Goal: Transaction & Acquisition: Purchase product/service

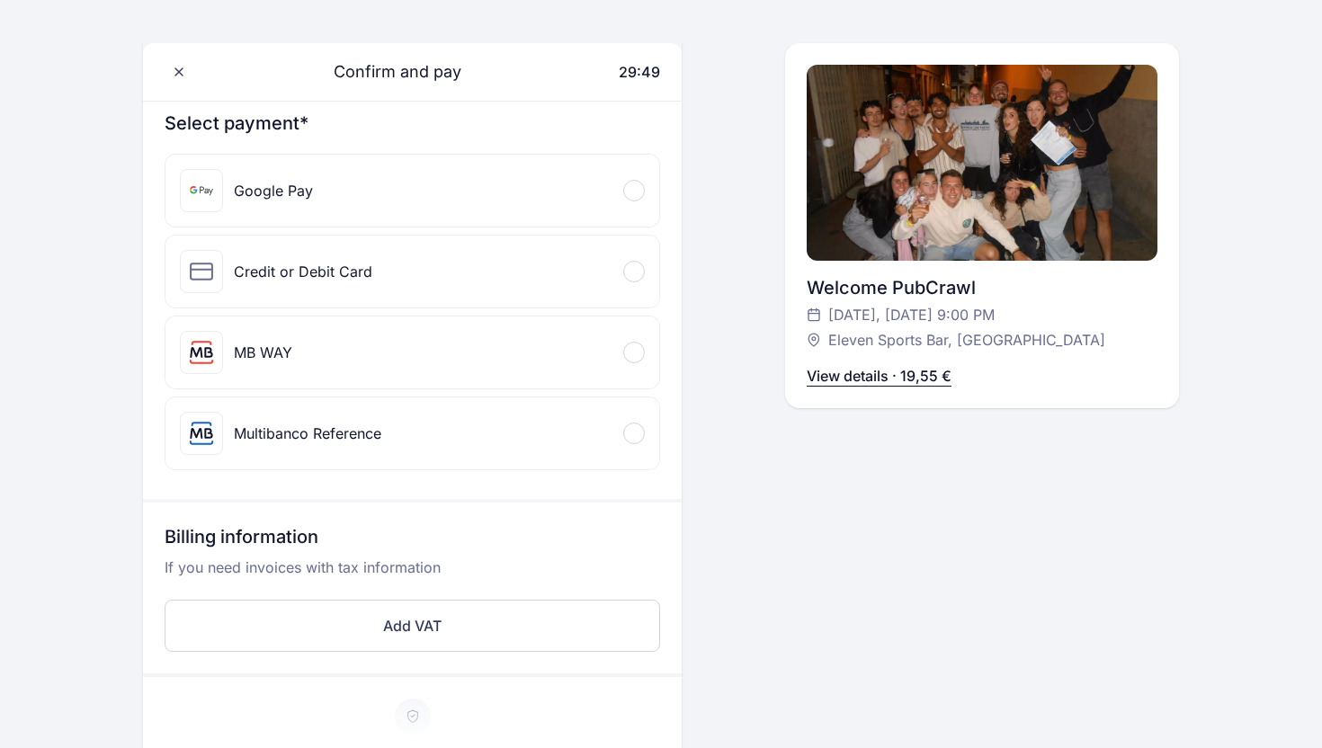
scroll to position [199, 0]
click at [388, 293] on div "Credit or Debit Card" at bounding box center [412, 273] width 494 height 72
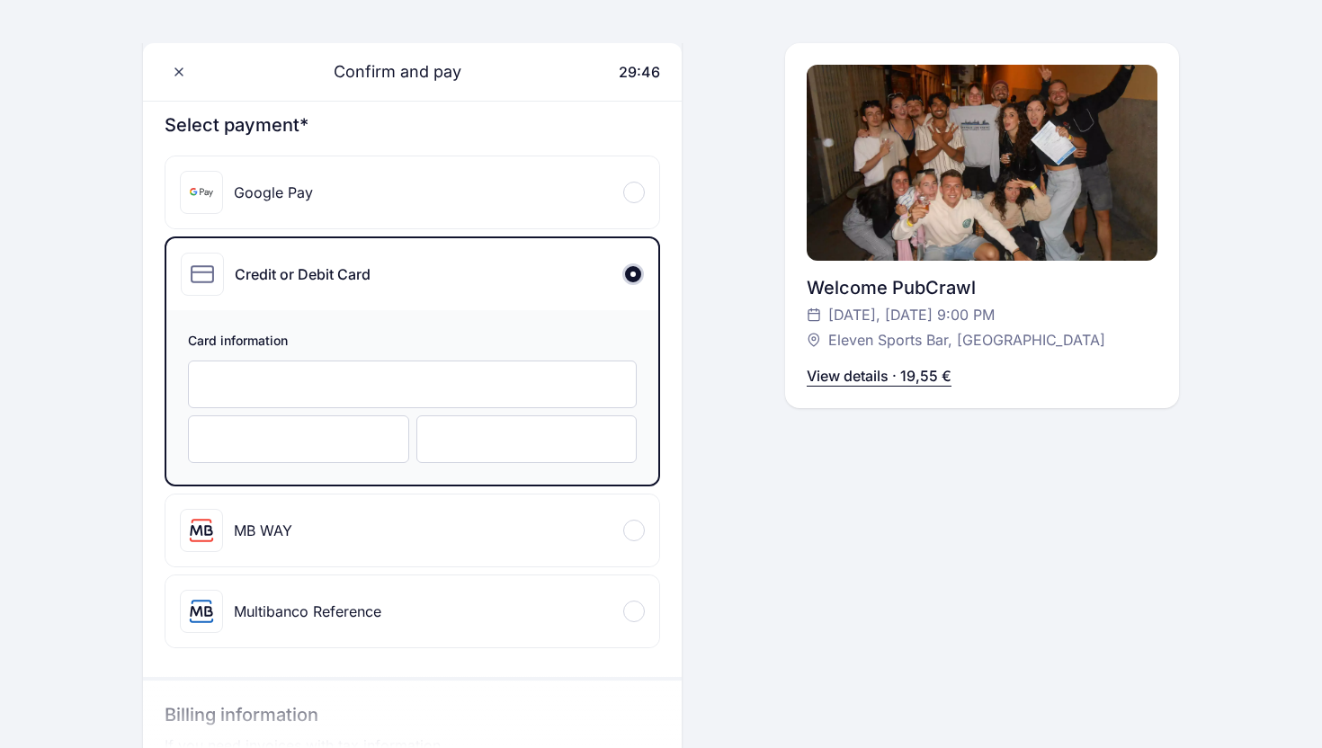
click at [352, 371] on div at bounding box center [412, 385] width 449 height 48
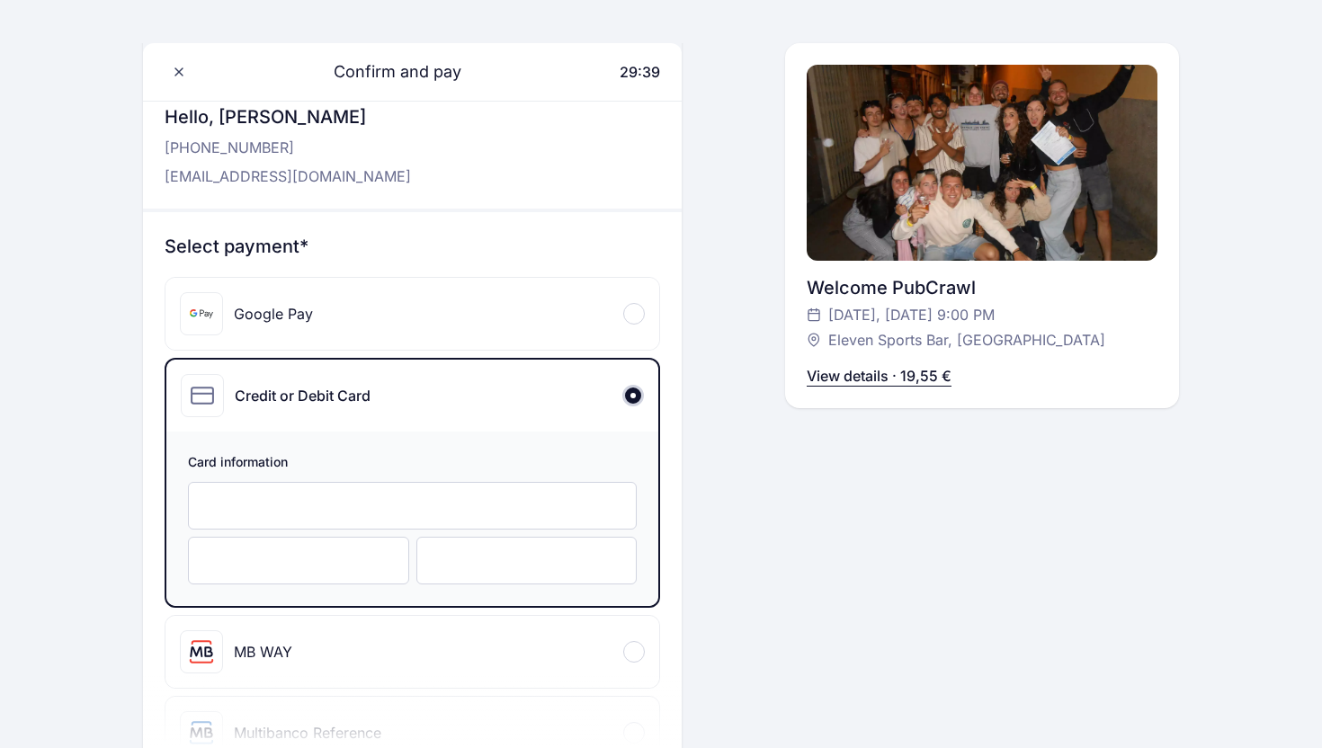
scroll to position [73, 0]
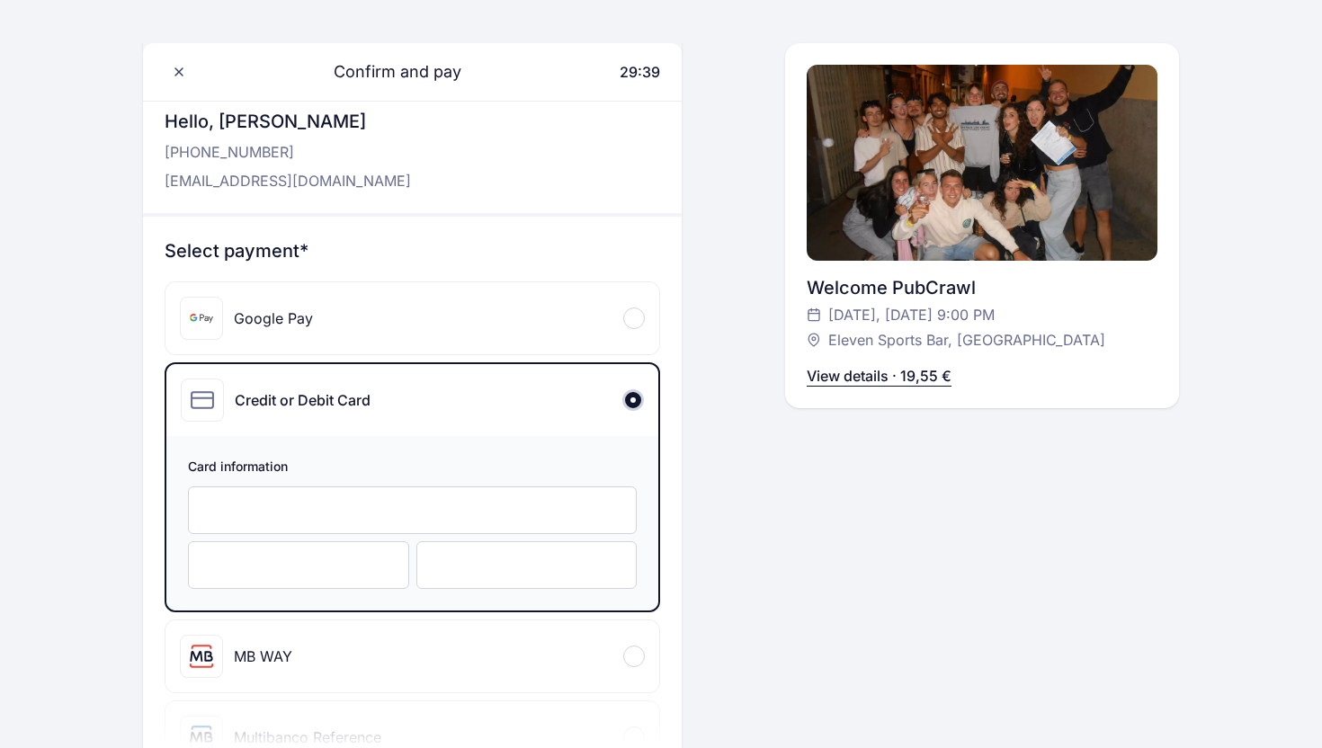
click at [306, 494] on div at bounding box center [412, 511] width 449 height 48
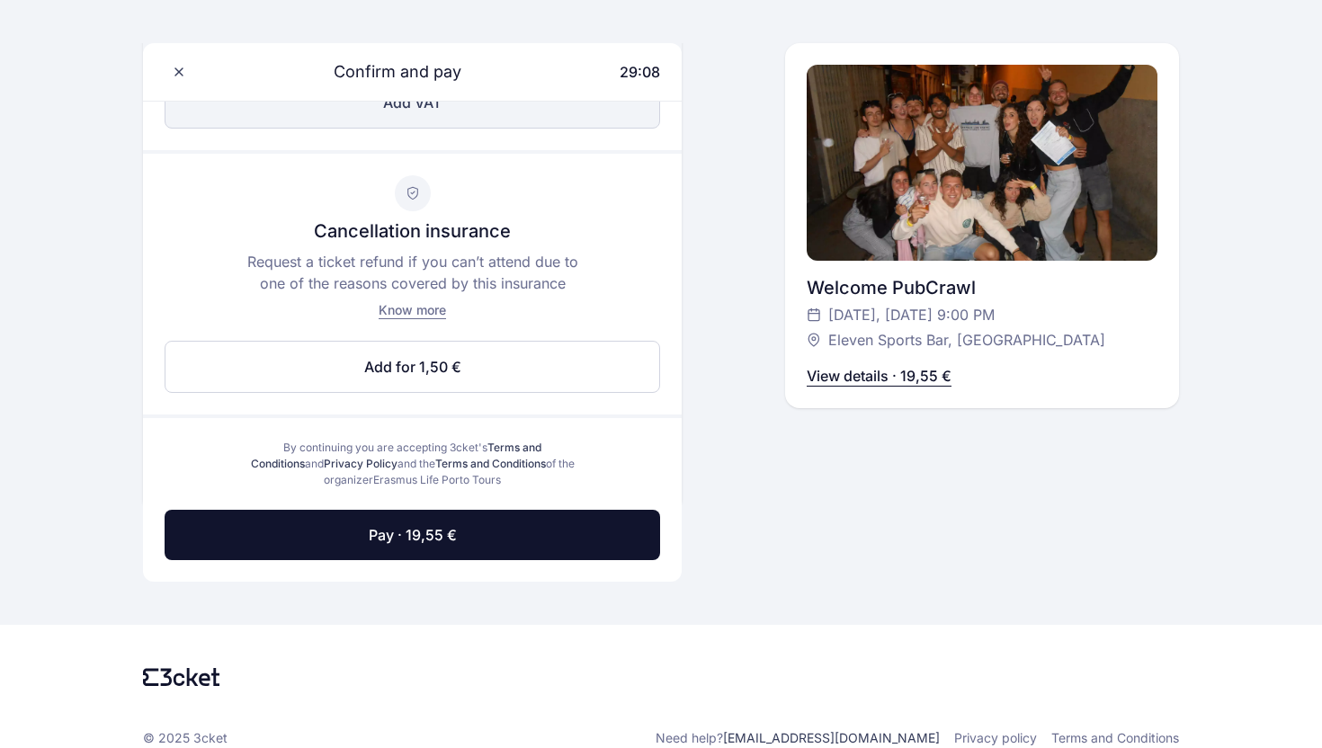
scroll to position [921, 0]
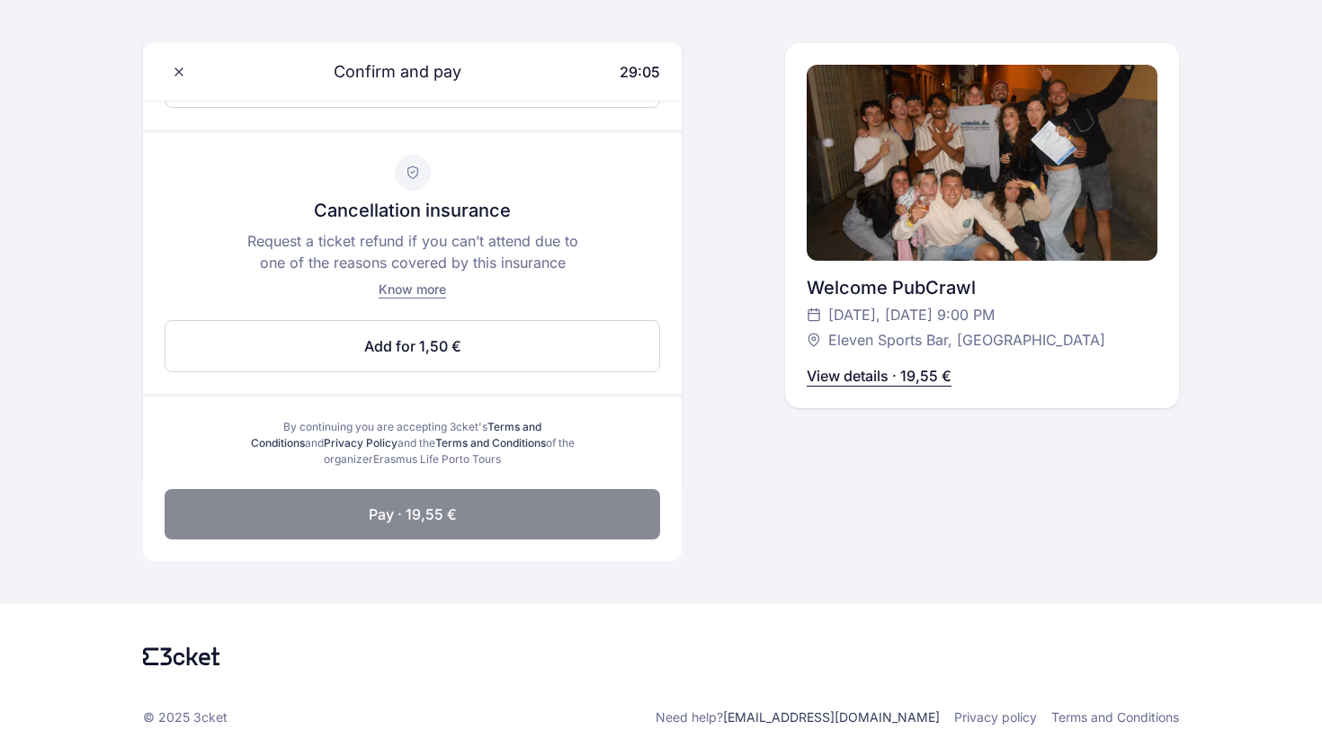
click at [508, 520] on button "Pay · 19,55 €" at bounding box center [413, 514] width 496 height 50
